Goal: Information Seeking & Learning: Learn about a topic

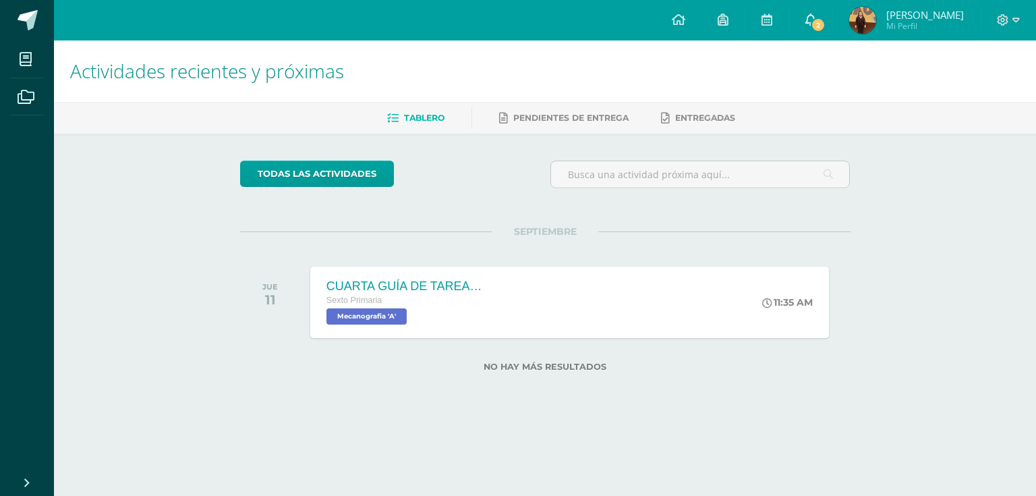
click at [816, 19] on icon at bounding box center [810, 19] width 11 height 12
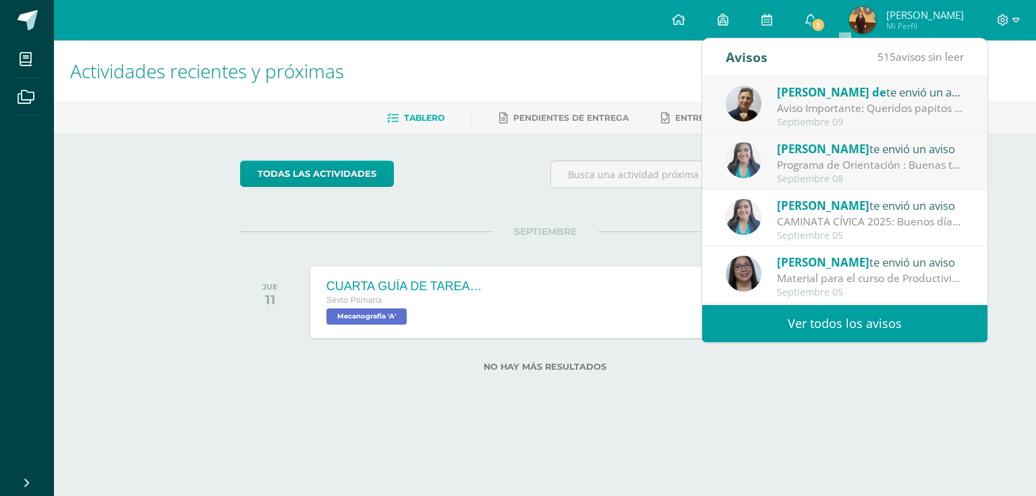
click at [844, 136] on div "Cindy Moya te envió un aviso Programa de Orientación : Buenas tardes estudiante…" at bounding box center [844, 161] width 285 height 57
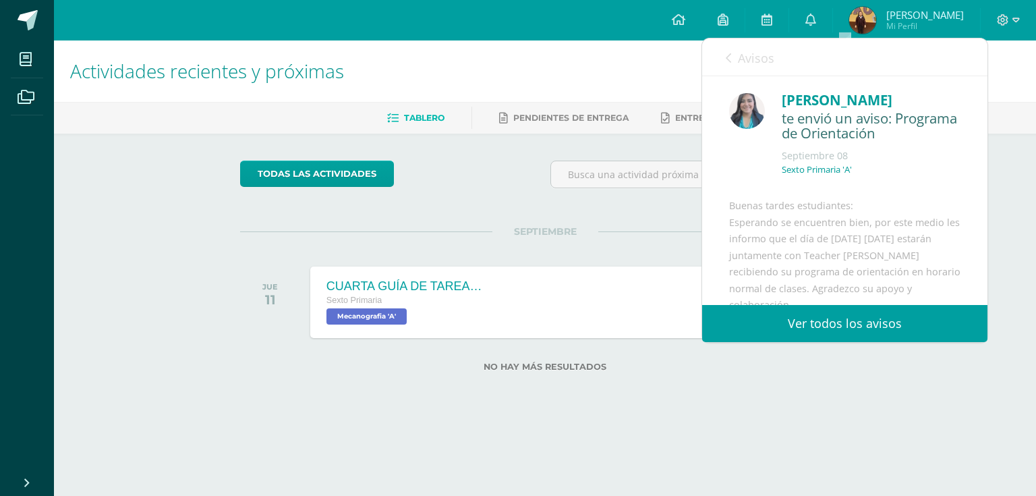
click at [731, 54] on icon at bounding box center [728, 58] width 5 height 11
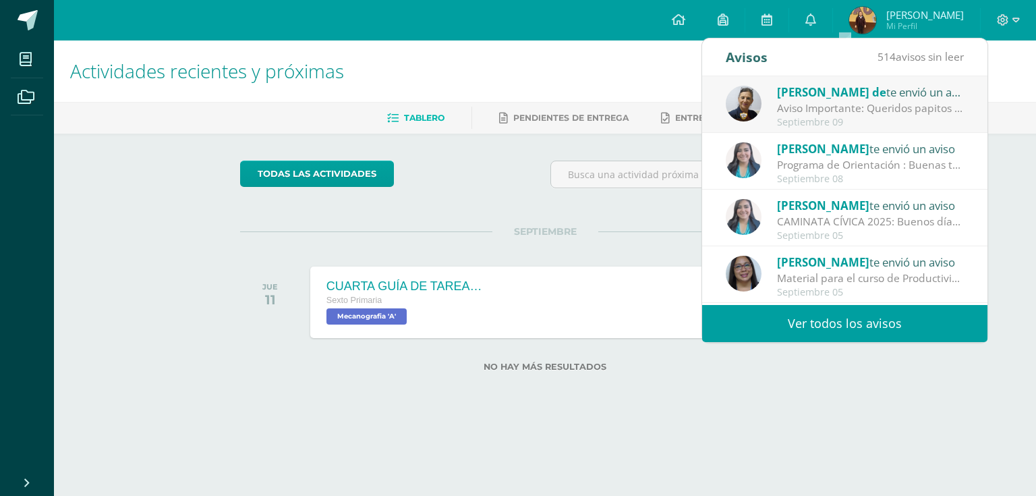
click at [790, 76] on div "Sheny de te envió un aviso Aviso Importante: Queridos papitos por este medio le…" at bounding box center [844, 104] width 285 height 57
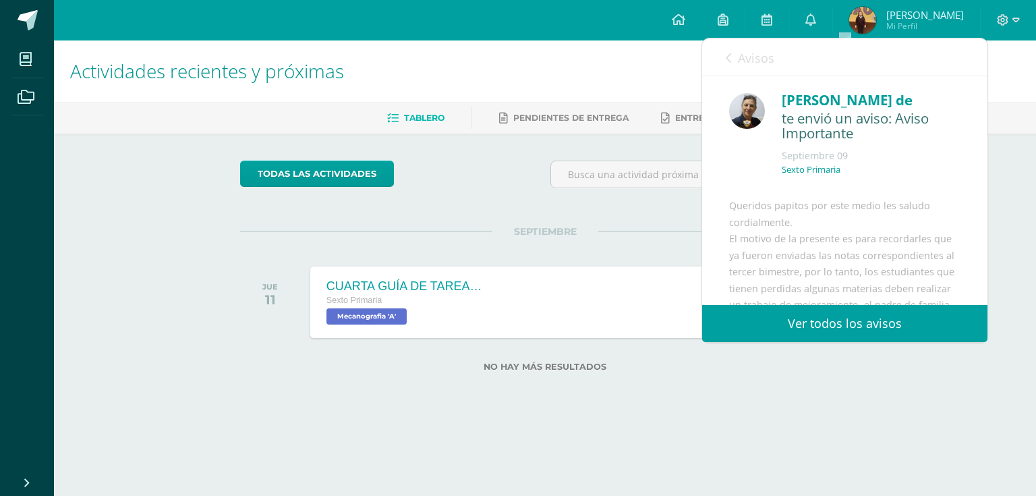
click at [724, 64] on div "Avisos 513 avisos sin leer Avisos" at bounding box center [844, 57] width 285 height 38
click at [724, 53] on div "Avisos 513 avisos sin leer Avisos" at bounding box center [844, 57] width 285 height 38
click at [728, 59] on icon at bounding box center [728, 58] width 5 height 11
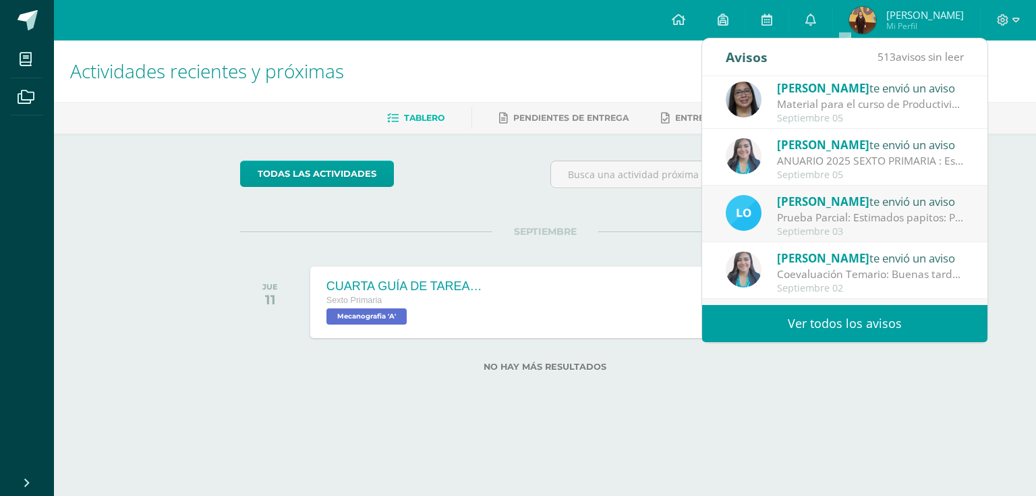
scroll to position [224, 0]
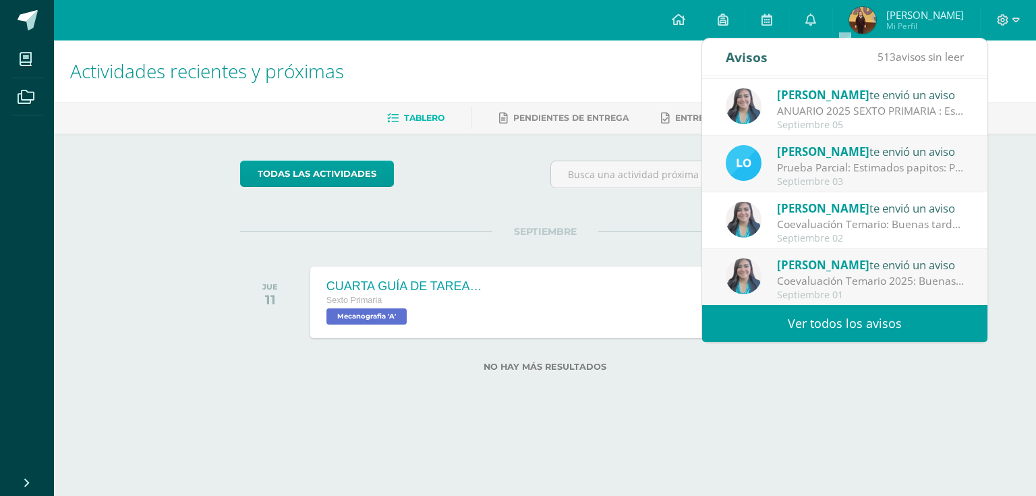
click at [803, 312] on link "Ver todos los avisos" at bounding box center [844, 323] width 285 height 37
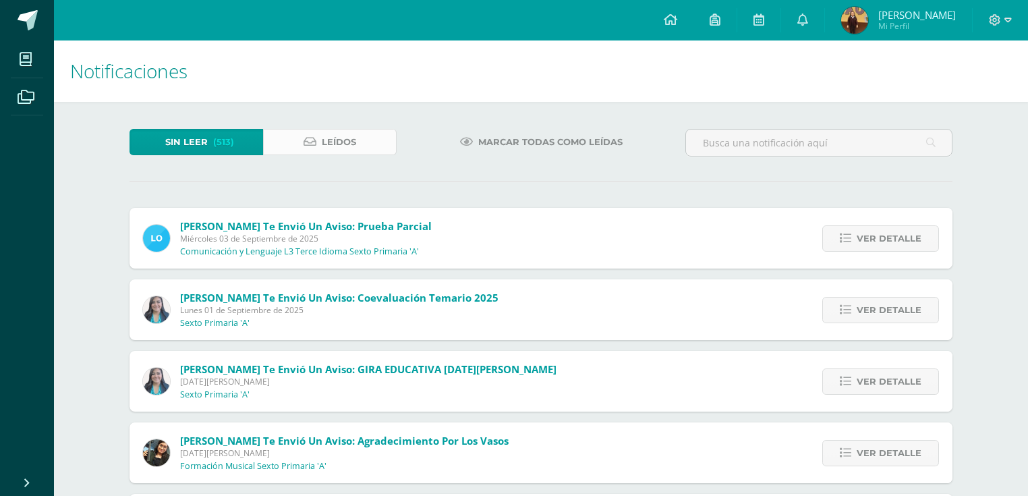
click at [299, 139] on link "Leídos" at bounding box center [330, 142] width 134 height 26
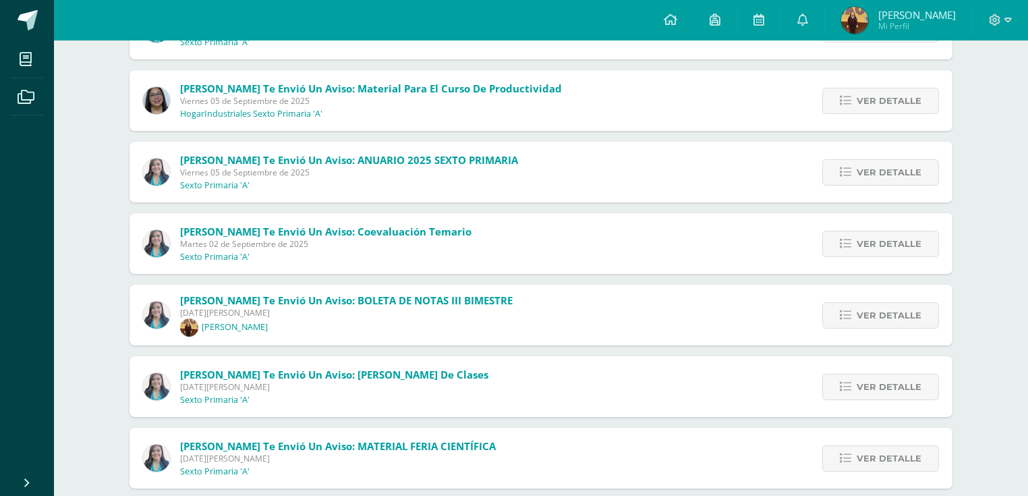
scroll to position [378, 0]
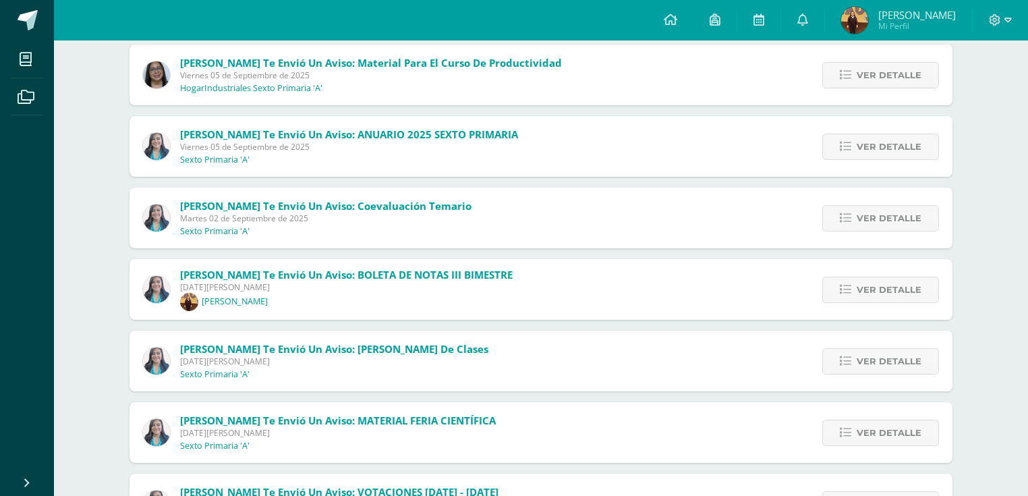
click at [166, 297] on img at bounding box center [156, 289] width 27 height 27
click at [898, 297] on span "Ver detalle" at bounding box center [889, 289] width 65 height 25
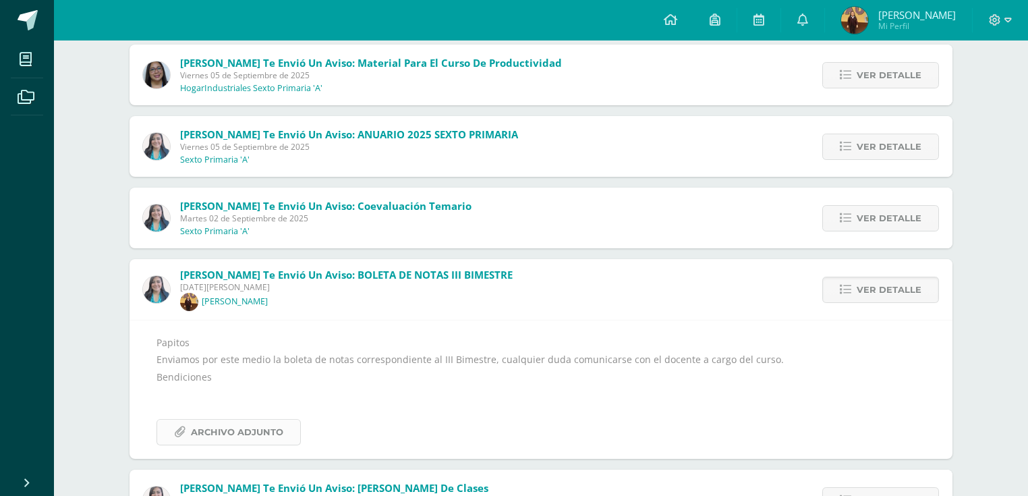
click at [248, 422] on span "Archivo Adjunto" at bounding box center [237, 432] width 92 height 25
